Goal: Task Accomplishment & Management: Manage account settings

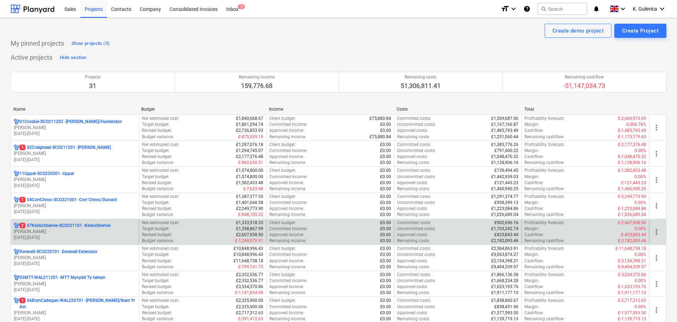
click at [60, 232] on p "L. Petrie" at bounding box center [75, 232] width 122 height 6
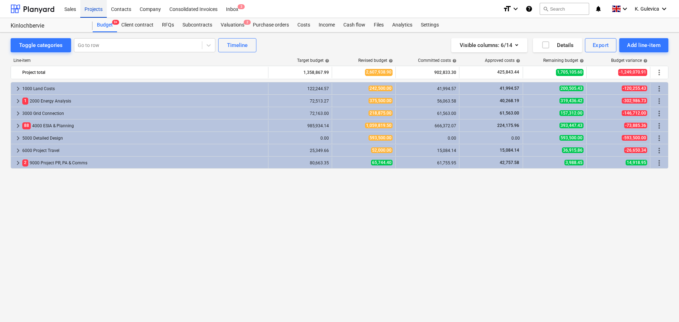
click at [90, 7] on div "Projects" at bounding box center [93, 9] width 27 height 18
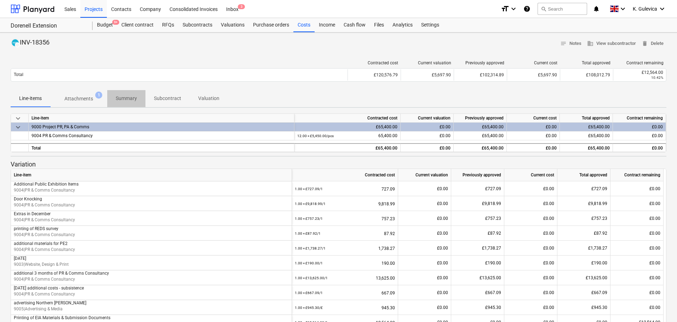
click at [125, 97] on p "Summary" at bounding box center [126, 98] width 21 height 7
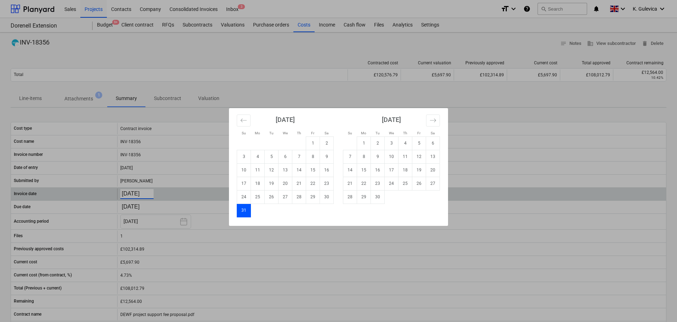
click at [140, 190] on body "Sales Projects Contacts Company Consolidated Invoices Inbox 3 format_size keybo…" at bounding box center [338, 161] width 677 height 322
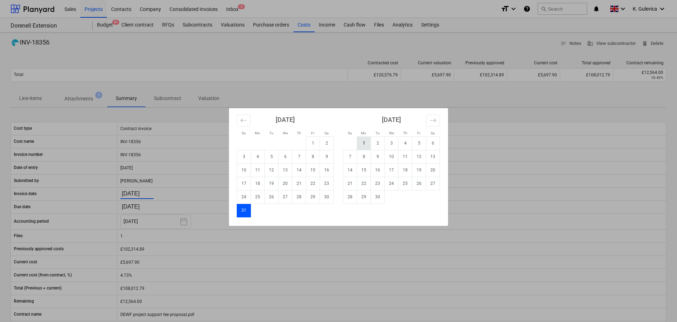
click at [363, 143] on td "1" at bounding box center [364, 143] width 14 height 13
type input "[DATE]"
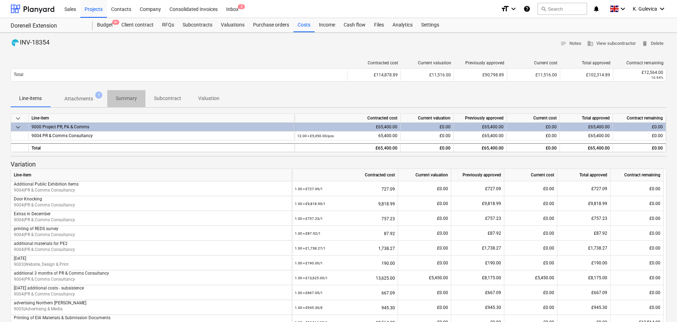
click at [124, 98] on p "Summary" at bounding box center [126, 98] width 21 height 7
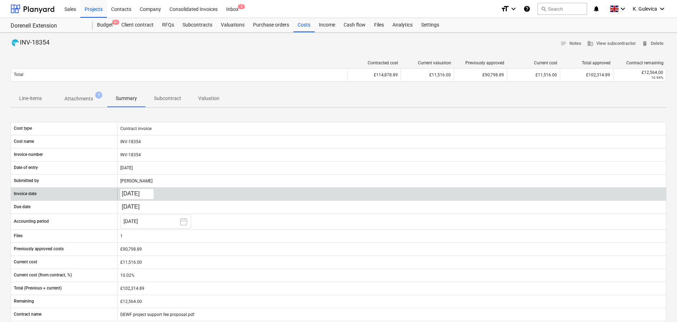
click at [139, 194] on body "Sales Projects Contacts Company Consolidated Invoices Inbox 3 format_size keybo…" at bounding box center [338, 161] width 677 height 322
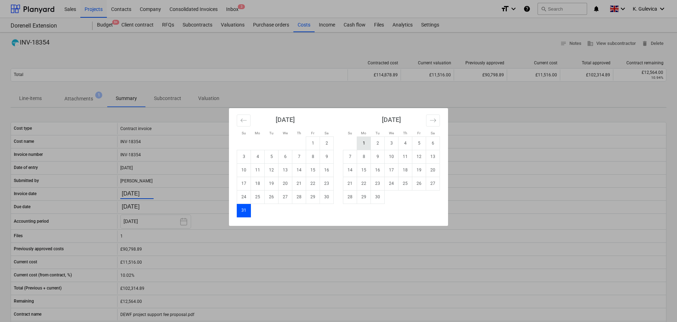
click at [369, 142] on td "1" at bounding box center [364, 143] width 14 height 13
type input "[DATE]"
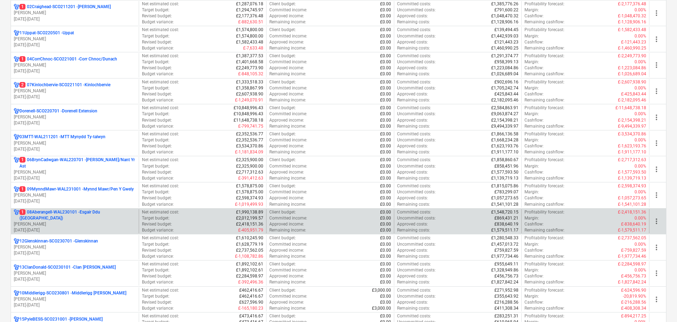
scroll to position [142, 0]
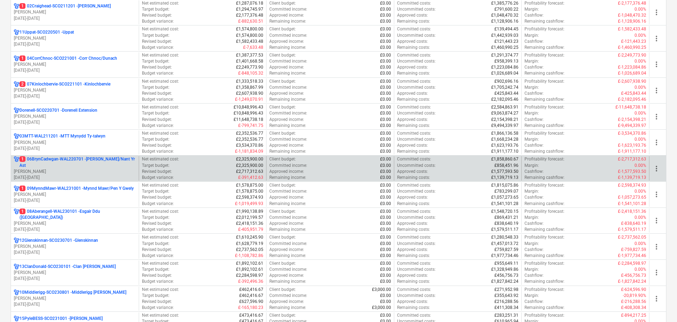
click at [71, 164] on p "1 06BrynCadwgan-WAL220701 - Bryn Cadwgan/Nant Yr Ast" at bounding box center [77, 162] width 116 height 12
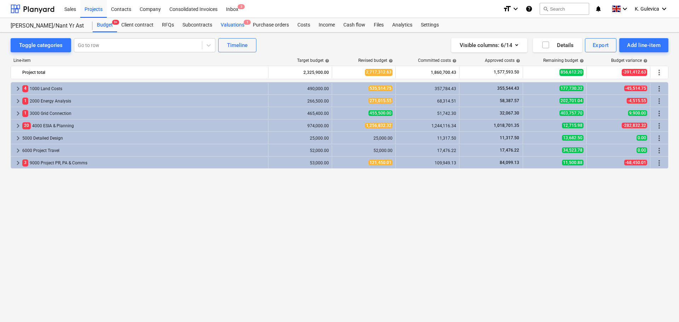
click at [232, 25] on div "Valuations 1" at bounding box center [233, 25] width 32 height 14
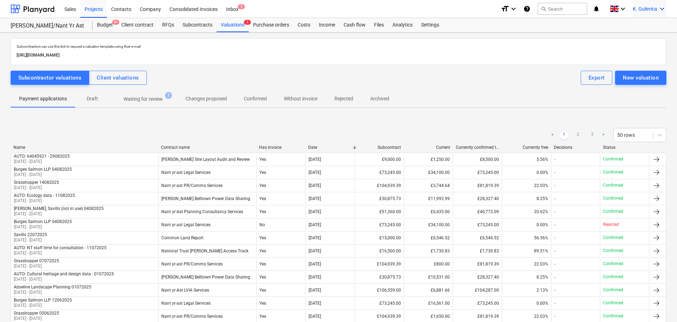
click at [649, 10] on span "K. Gulevica" at bounding box center [645, 9] width 24 height 6
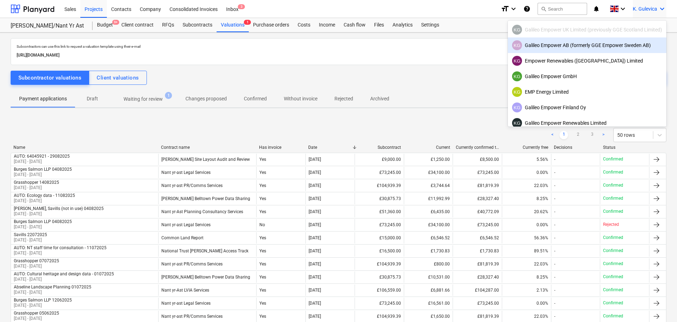
click at [573, 48] on div "KG Galileo Empower AB (formerly GGE Empower Sweden AB)" at bounding box center [587, 45] width 150 height 10
